Goal: Navigation & Orientation: Find specific page/section

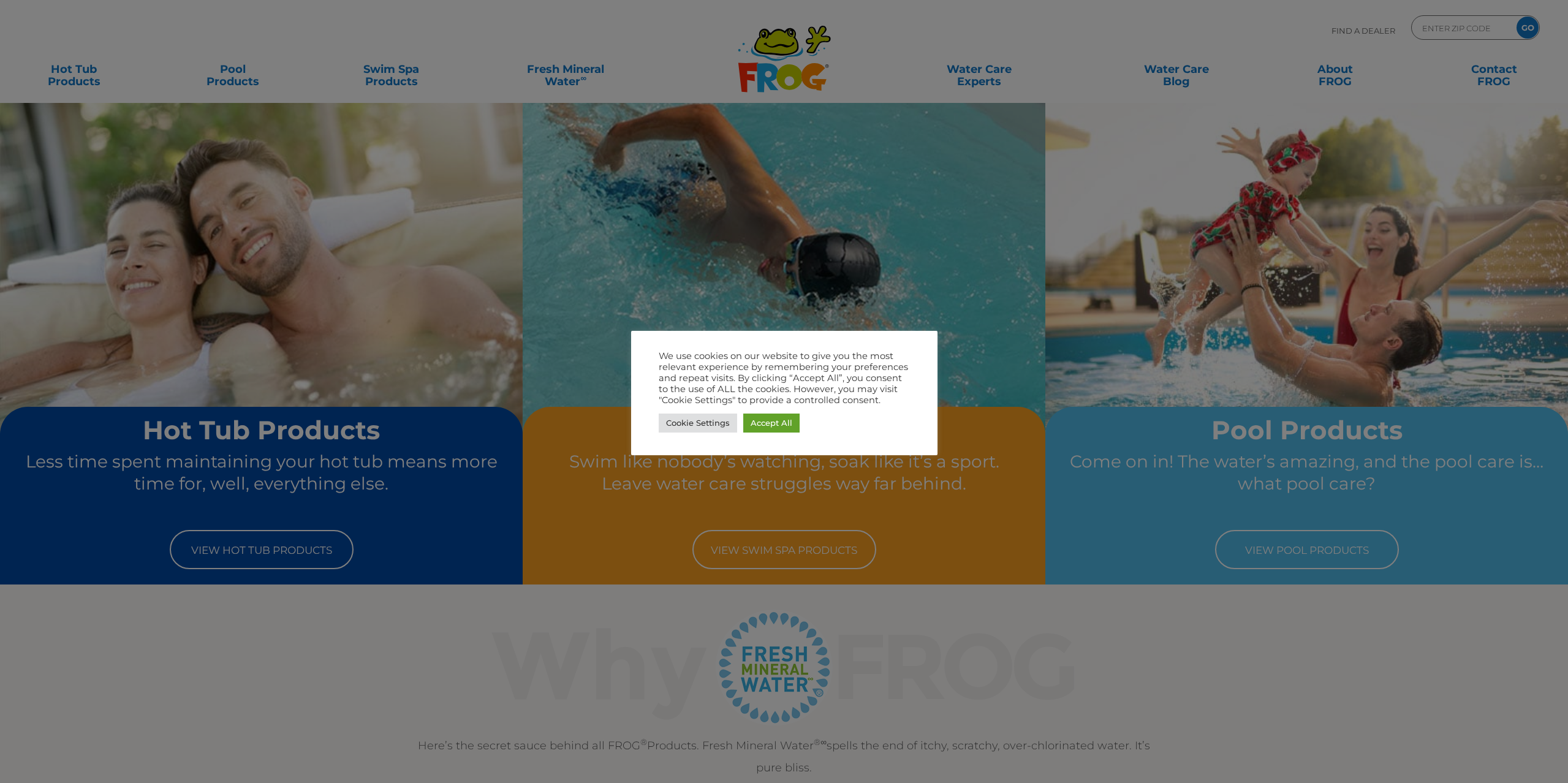
click at [946, 280] on div at bounding box center [784, 392] width 1568 height 783
drag, startPoint x: 762, startPoint y: 420, endPoint x: 711, endPoint y: 424, distance: 51.2
click at [761, 421] on link "Accept All" at bounding box center [771, 423] width 56 height 19
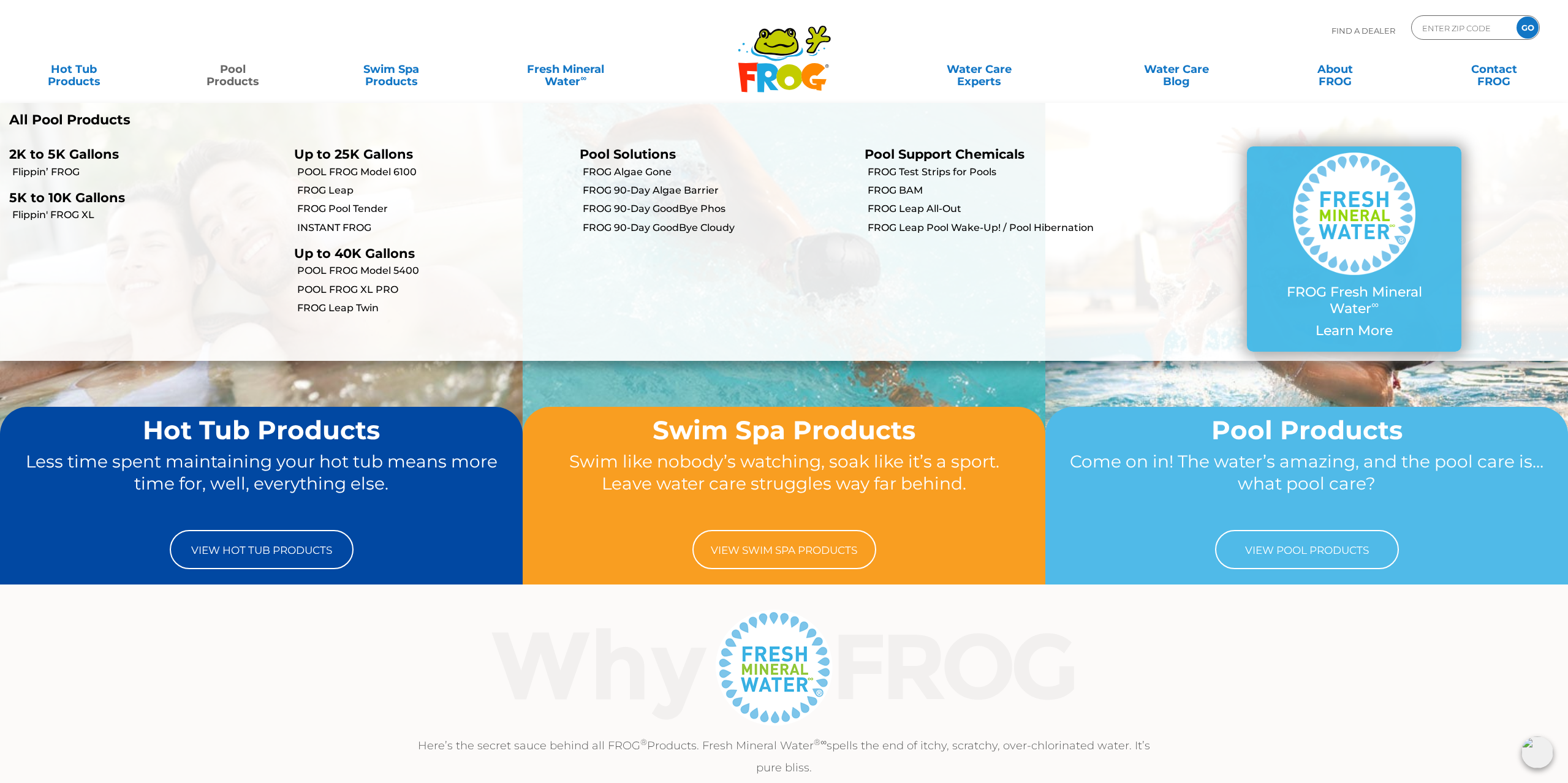
click at [241, 75] on link "Pool Products" at bounding box center [232, 69] width 124 height 25
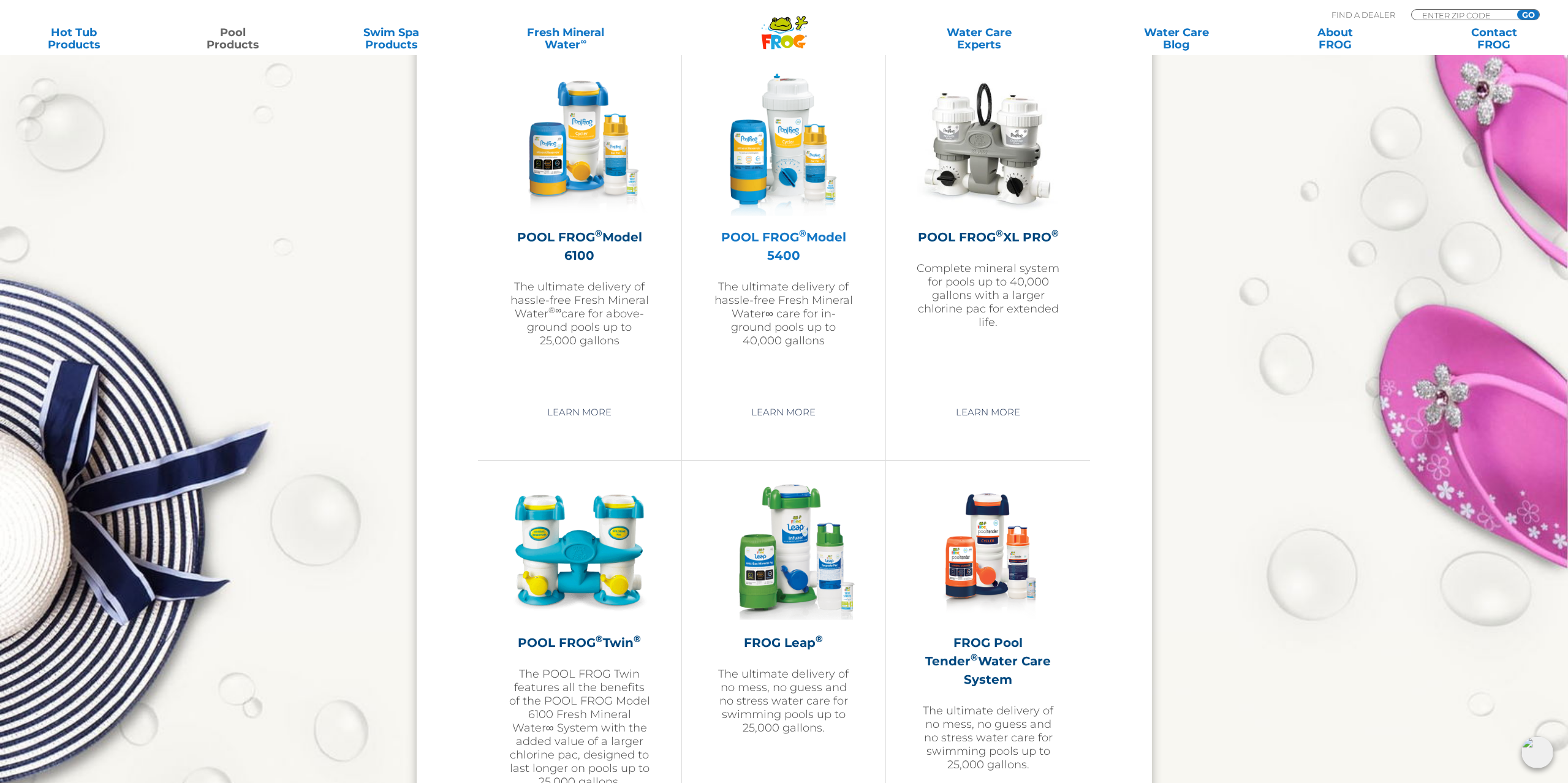
scroll to position [1791, 0]
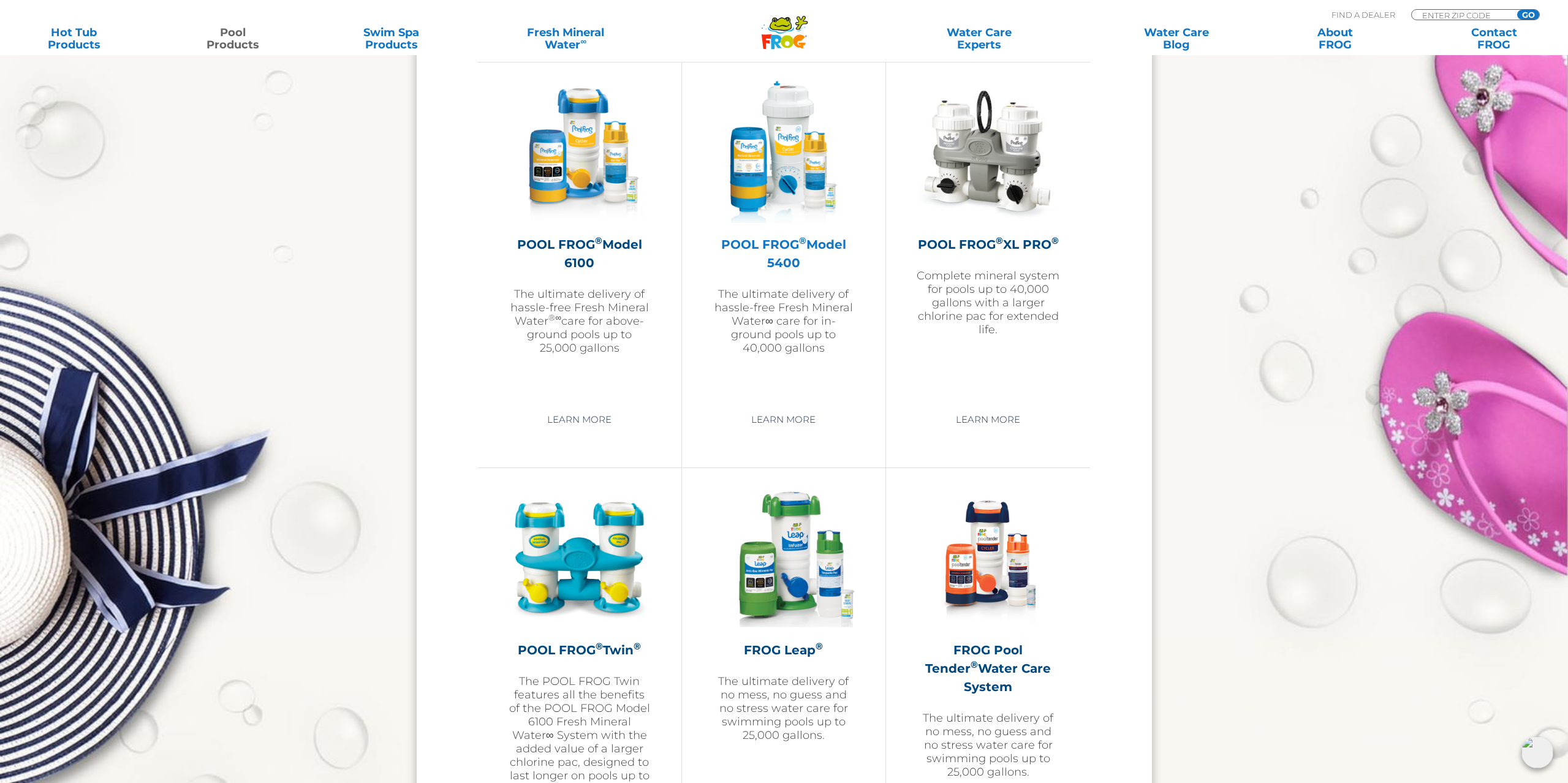
click at [793, 185] on img at bounding box center [784, 152] width 142 height 142
